Goal: Check status: Check status

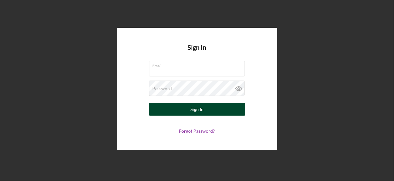
type input "[EMAIL_ADDRESS][DOMAIN_NAME]"
click at [191, 112] on div "Sign In" at bounding box center [196, 109] width 13 height 13
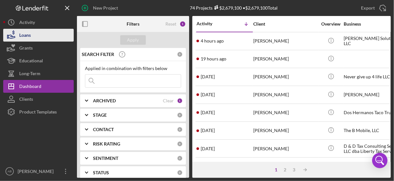
click at [13, 30] on icon "button" at bounding box center [11, 35] width 16 height 16
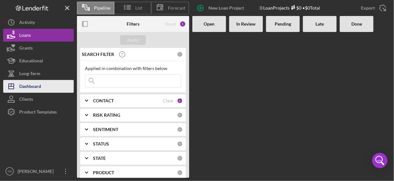
click at [42, 87] on button "Icon/Dashboard Dashboard" at bounding box center [38, 86] width 71 height 13
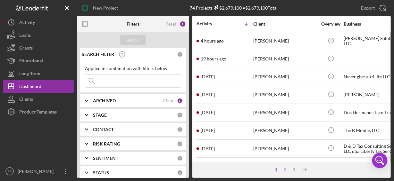
click at [356, 26] on div "Business" at bounding box center [376, 23] width 64 height 5
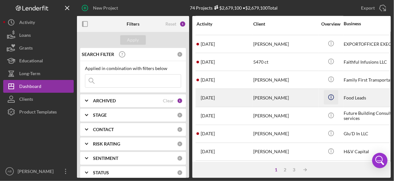
scroll to position [321, 0]
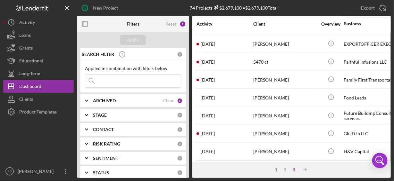
click at [292, 172] on div "3" at bounding box center [294, 170] width 9 height 5
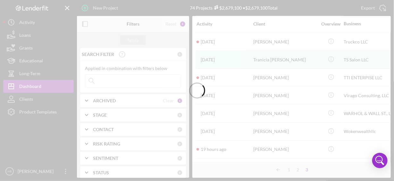
scroll to position [303, 0]
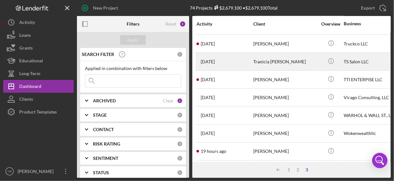
click at [355, 55] on div "TS Salon LLC" at bounding box center [376, 61] width 64 height 17
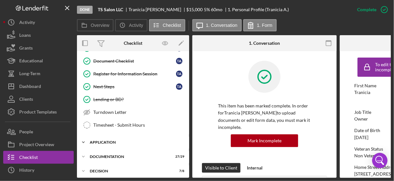
scroll to position [158, 0]
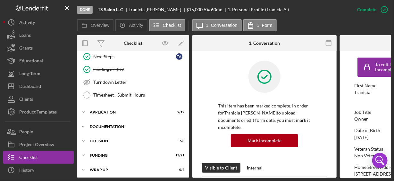
click at [125, 125] on div "Documentation" at bounding box center [135, 127] width 91 height 4
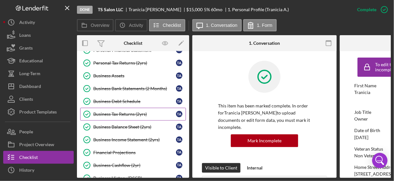
scroll to position [319, 0]
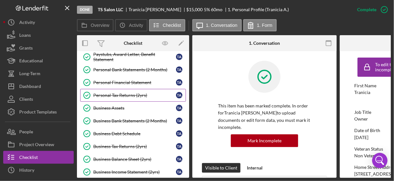
click at [140, 93] on link "Personal Tax Returns (2yrs) Personal Tax Returns (2yrs) T A" at bounding box center [133, 95] width 106 height 13
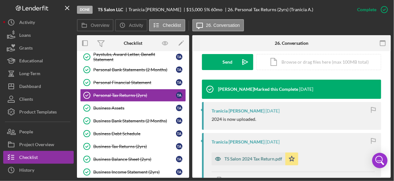
click at [269, 157] on div "TS Salon 2024 Tax Return.pdf" at bounding box center [253, 159] width 58 height 5
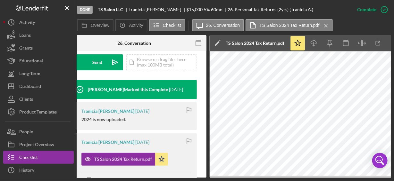
scroll to position [0, 141]
